Goal: Book appointment/travel/reservation

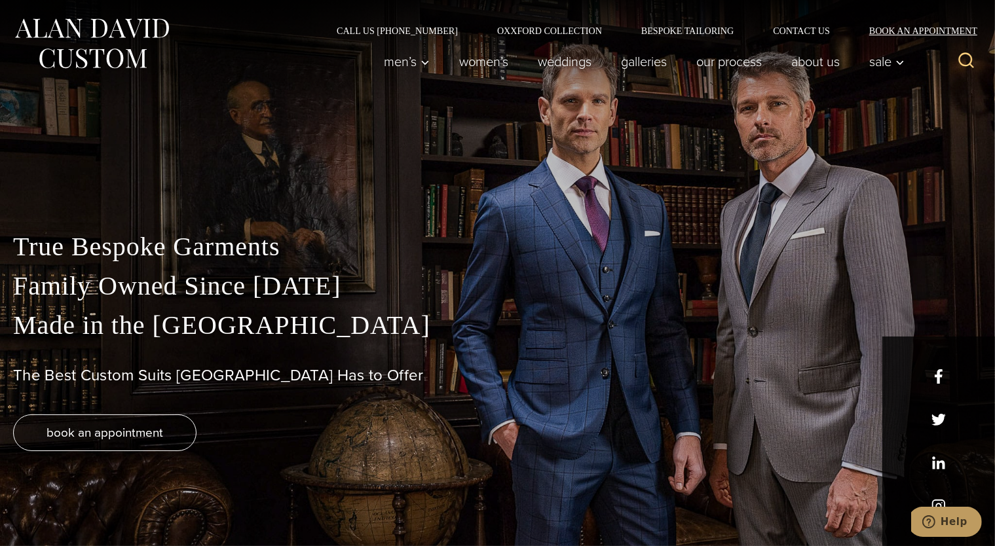
click at [894, 29] on link "Book an Appointment" at bounding box center [916, 30] width 132 height 9
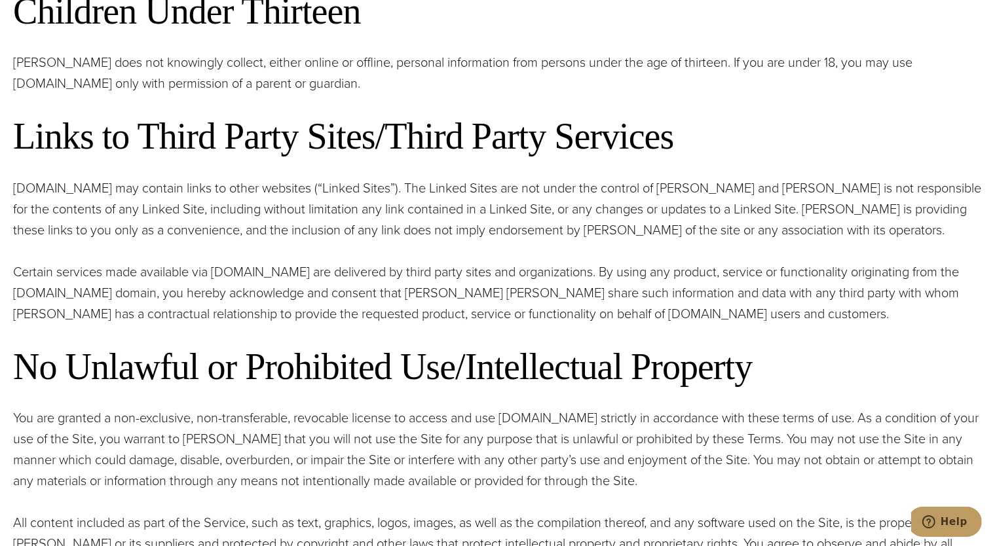
scroll to position [975, 0]
